Goal: Task Accomplishment & Management: Use online tool/utility

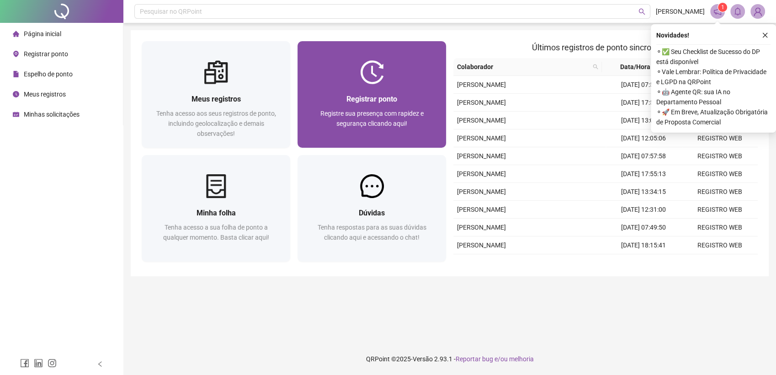
click at [351, 108] on div "Registre sua presença com rapidez e segurança clicando aqui!" at bounding box center [371, 123] width 127 height 30
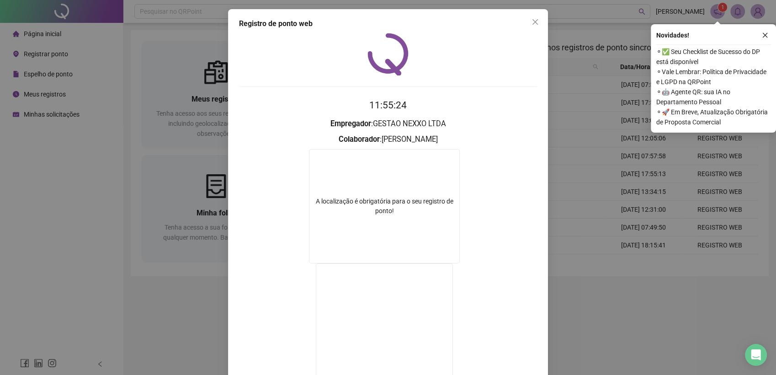
click at [531, 24] on icon "close" at bounding box center [534, 21] width 7 height 7
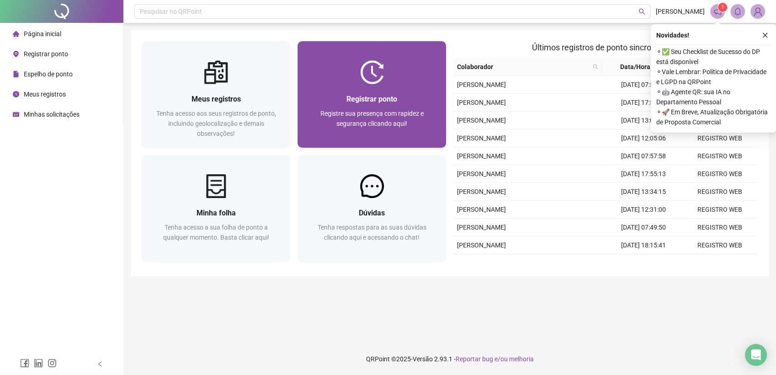
click at [412, 92] on div "Registrar ponto Registre sua presença com rapidez e segurança clicando aqui!" at bounding box center [371, 116] width 148 height 64
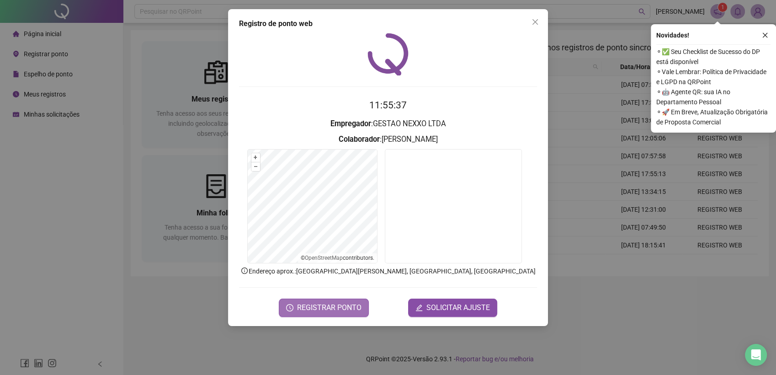
click at [318, 307] on span "REGISTRAR PONTO" at bounding box center [329, 307] width 64 height 11
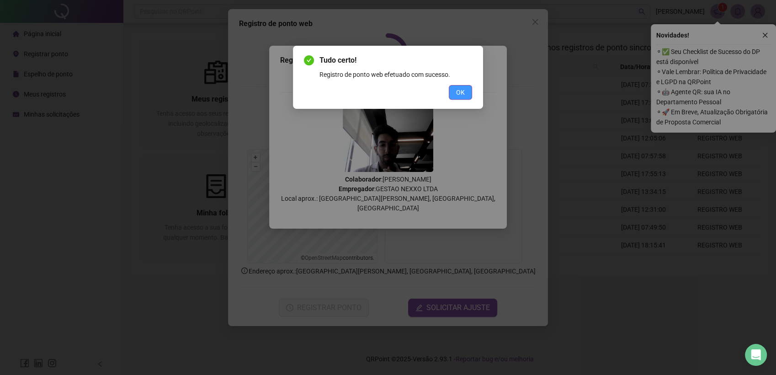
click at [463, 89] on span "OK" at bounding box center [460, 92] width 9 height 10
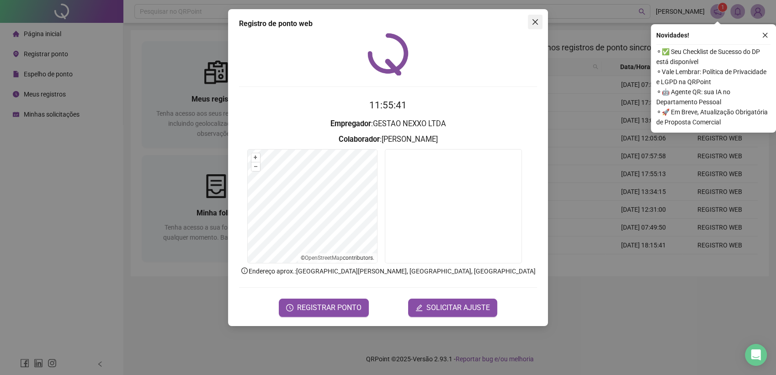
click at [534, 23] on icon "close" at bounding box center [534, 21] width 5 height 5
